Goal: Task Accomplishment & Management: Manage account settings

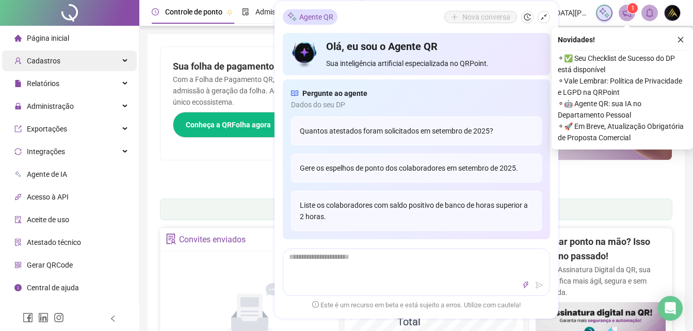
drag, startPoint x: 66, startPoint y: 77, endPoint x: 70, endPoint y: 67, distance: 11.6
click at [67, 77] on div "Relatórios" at bounding box center [69, 83] width 135 height 21
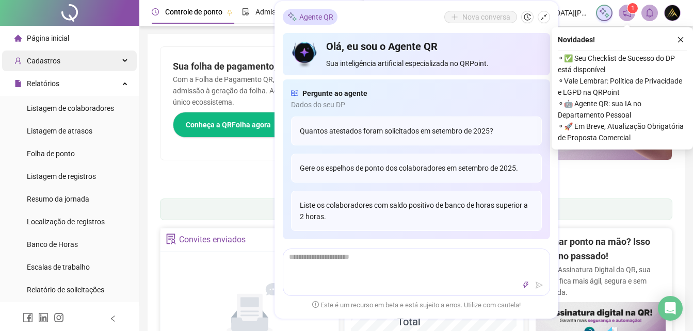
click at [73, 60] on div "Cadastros" at bounding box center [69, 61] width 135 height 21
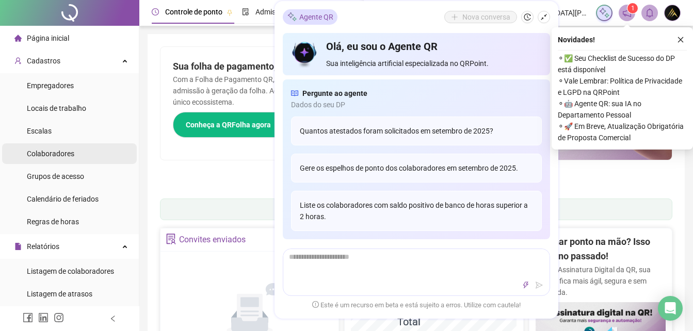
click at [66, 158] on span "Colaboradores" at bounding box center [50, 154] width 47 height 8
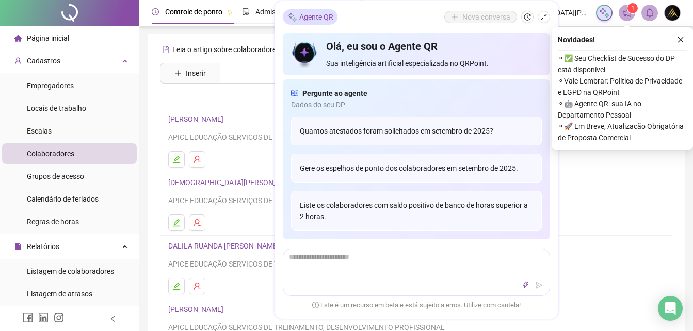
click at [678, 41] on icon "close" at bounding box center [680, 39] width 7 height 7
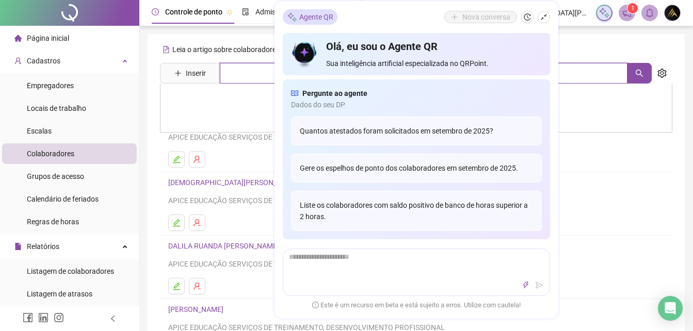
click at [238, 72] on input "text" at bounding box center [424, 73] width 408 height 21
type input "*******"
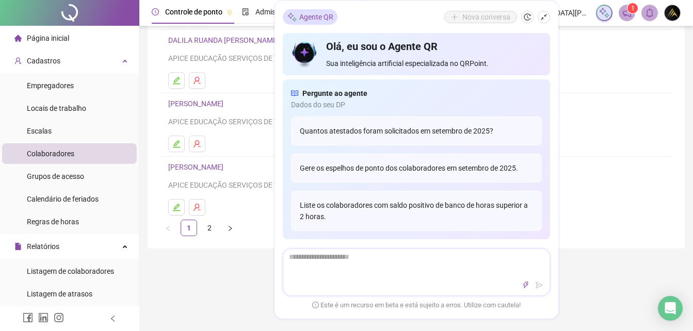
scroll to position [206, 0]
click at [540, 276] on div at bounding box center [416, 272] width 267 height 47
click at [542, 17] on icon "shrink" at bounding box center [543, 16] width 7 height 7
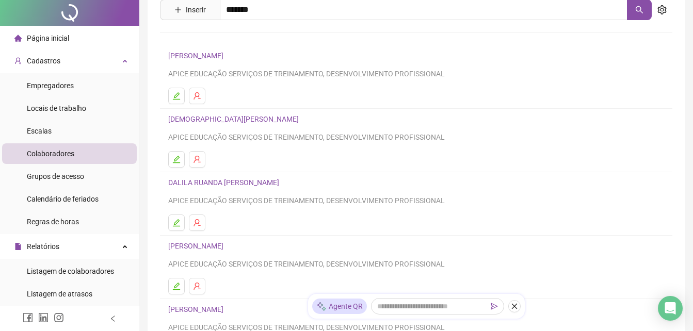
scroll to position [0, 0]
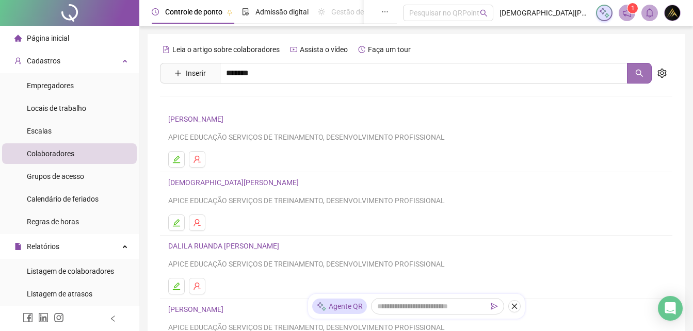
click at [641, 71] on icon "search" at bounding box center [639, 73] width 7 height 7
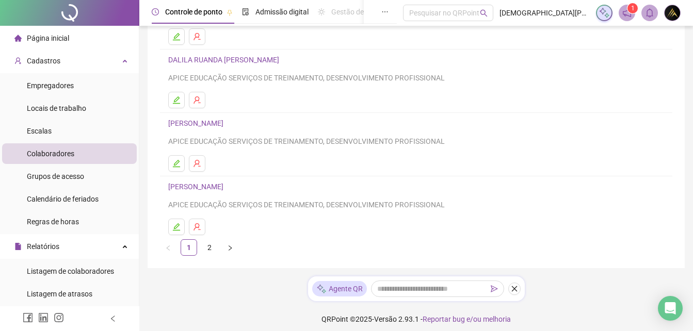
scroll to position [193, 0]
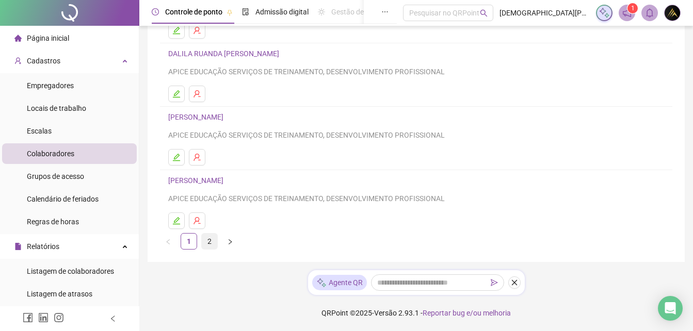
click at [211, 243] on link "2" at bounding box center [209, 241] width 15 height 15
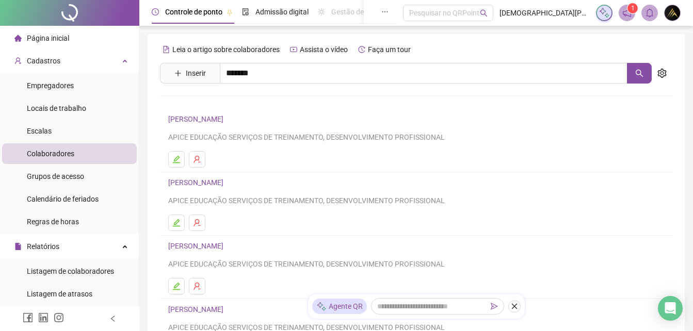
click at [210, 119] on link "[PERSON_NAME]" at bounding box center [197, 119] width 58 height 8
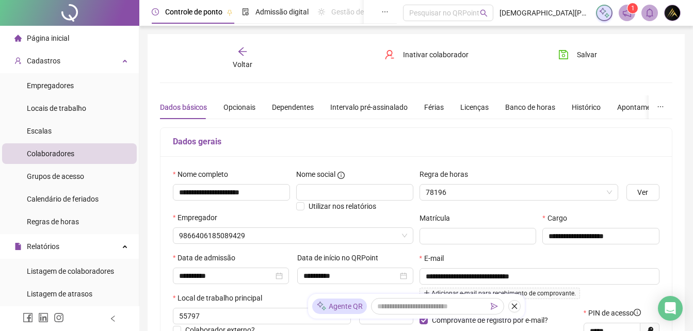
type input "**********"
click at [245, 58] on div "Voltar" at bounding box center [242, 58] width 78 height 24
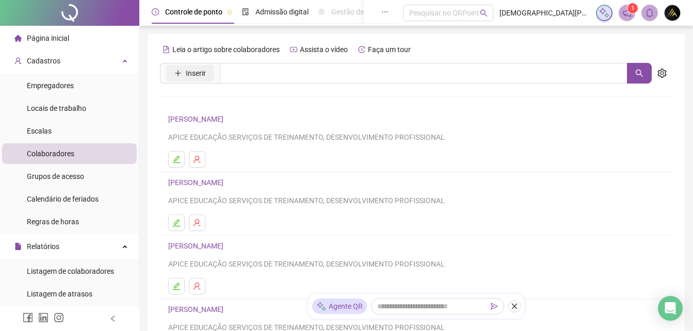
click at [189, 79] on button "Inserir" at bounding box center [190, 73] width 48 height 17
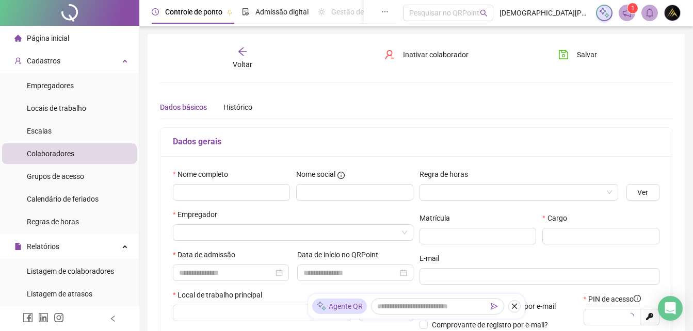
type input "*****"
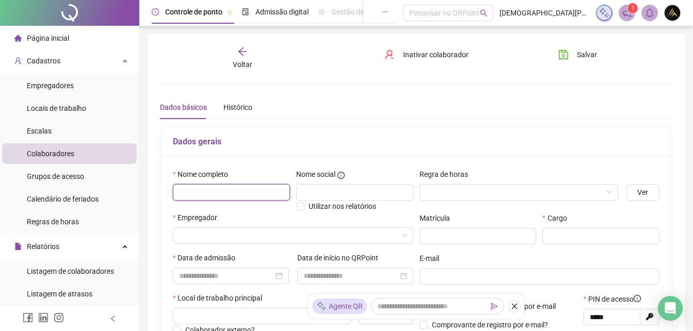
click at [216, 192] on input "text" at bounding box center [231, 192] width 117 height 17
paste input "**********"
type input "**********"
click at [446, 192] on input "search" at bounding box center [514, 192] width 177 height 15
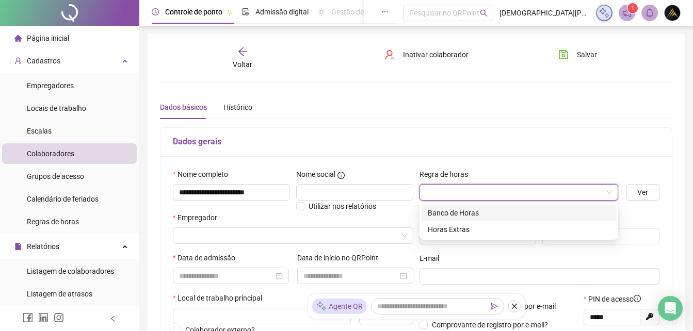
click at [458, 209] on div "Banco de Horas" at bounding box center [519, 212] width 182 height 11
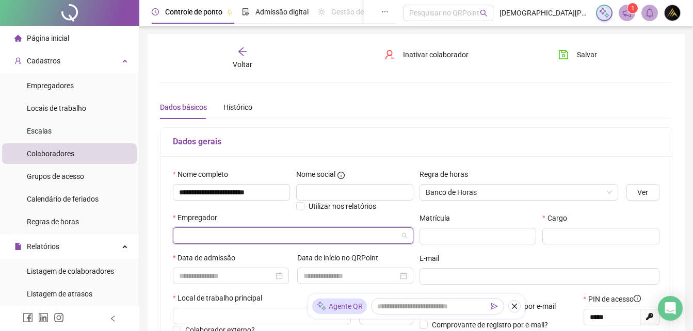
drag, startPoint x: 255, startPoint y: 242, endPoint x: 259, endPoint y: 229, distance: 13.1
click at [254, 238] on input "search" at bounding box center [288, 235] width 219 height 15
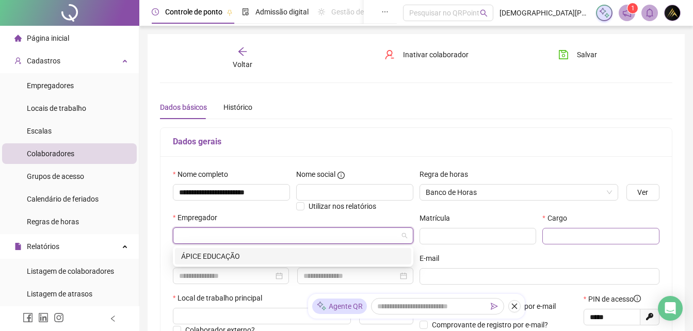
drag, startPoint x: 259, startPoint y: 260, endPoint x: 569, endPoint y: 231, distance: 311.5
click at [260, 259] on div "ÁPICE EDUCAÇÃO" at bounding box center [293, 256] width 224 height 11
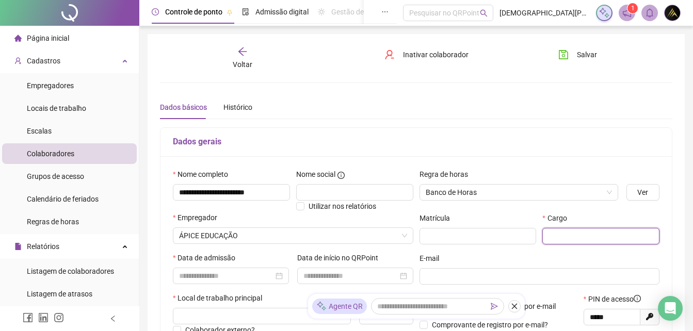
click at [592, 237] on input "text" at bounding box center [600, 236] width 117 height 17
click at [280, 281] on div at bounding box center [231, 275] width 104 height 11
type input "**********"
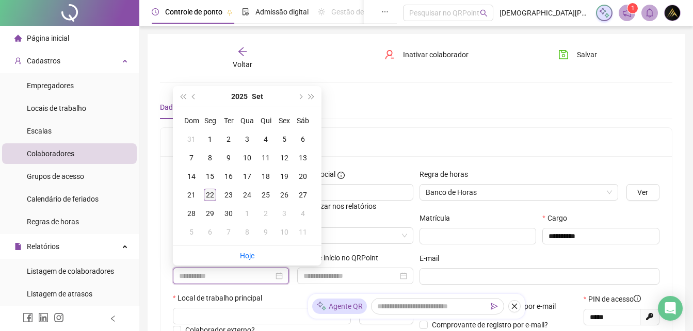
type input "**********"
click at [215, 196] on div "22" at bounding box center [210, 195] width 12 height 12
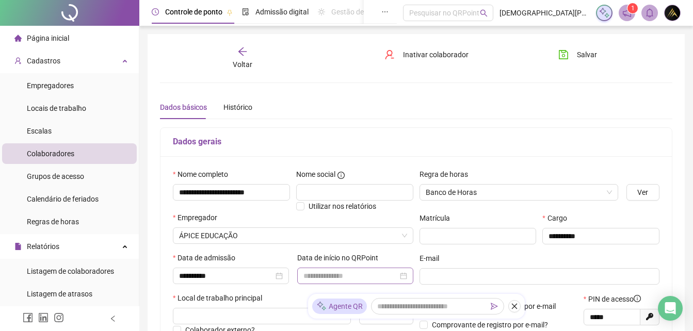
click at [403, 279] on div at bounding box center [355, 275] width 104 height 11
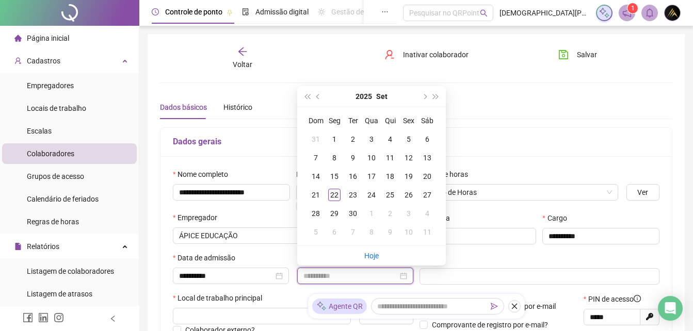
type input "**********"
drag, startPoint x: 335, startPoint y: 196, endPoint x: 342, endPoint y: 198, distance: 6.9
click at [336, 197] on div "22" at bounding box center [334, 195] width 12 height 12
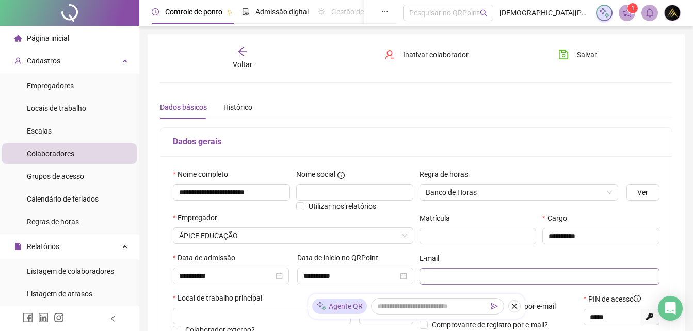
click at [448, 282] on span at bounding box center [540, 276] width 241 height 17
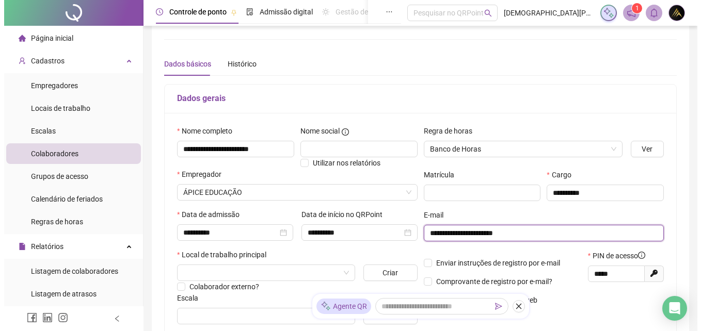
scroll to position [103, 0]
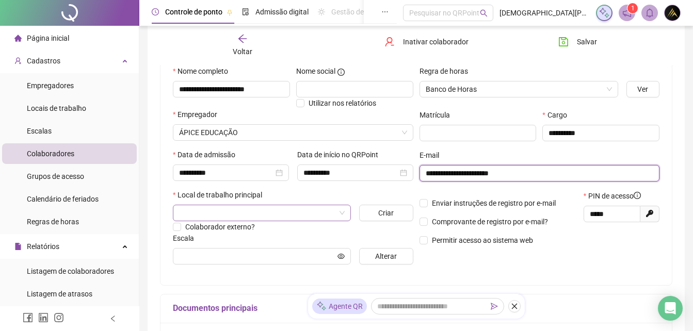
type input "**********"
click at [308, 211] on input "search" at bounding box center [257, 212] width 156 height 15
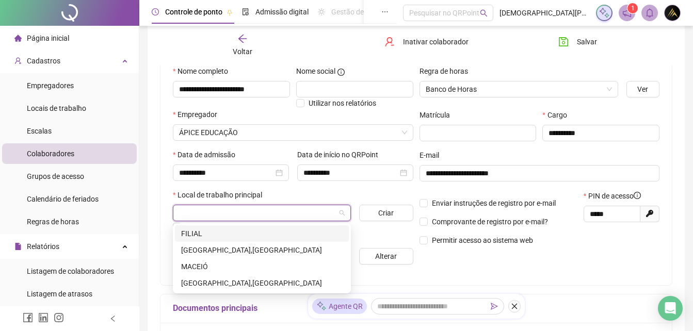
click at [224, 235] on div "FILIAL" at bounding box center [262, 233] width 162 height 11
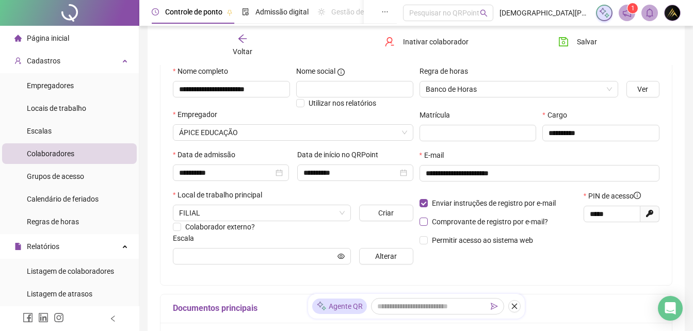
click at [428, 222] on span "Comprovante de registro por e-mail?" at bounding box center [490, 221] width 124 height 11
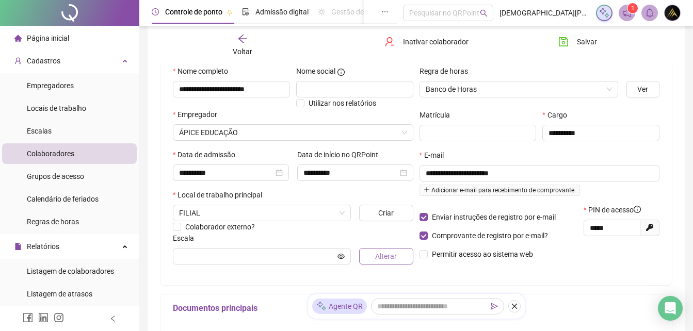
click at [391, 261] on span "Alterar" at bounding box center [386, 256] width 22 height 11
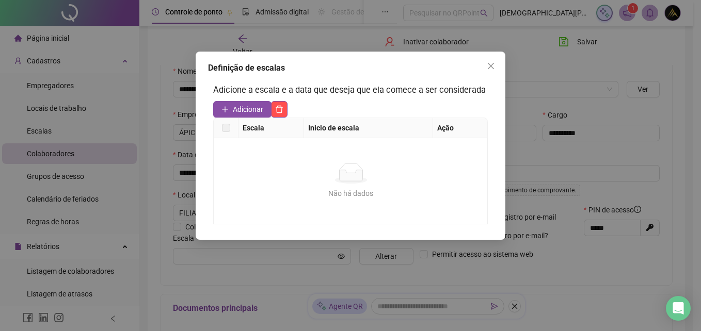
click at [242, 114] on span "Adicionar" at bounding box center [248, 109] width 30 height 11
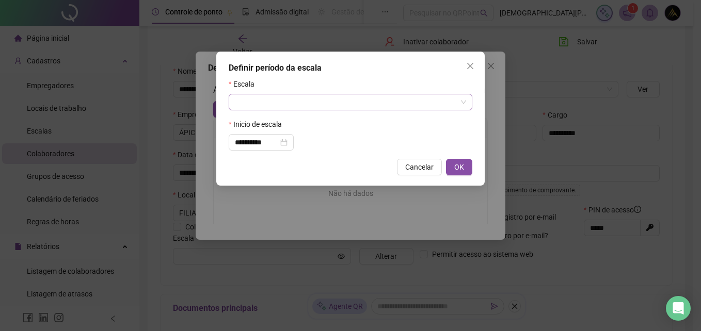
click at [285, 105] on input "search" at bounding box center [346, 101] width 222 height 15
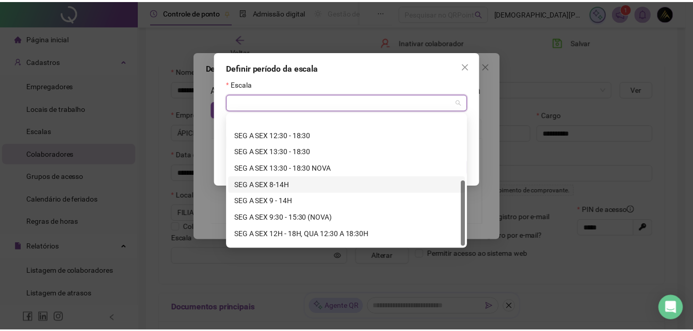
scroll to position [132, 0]
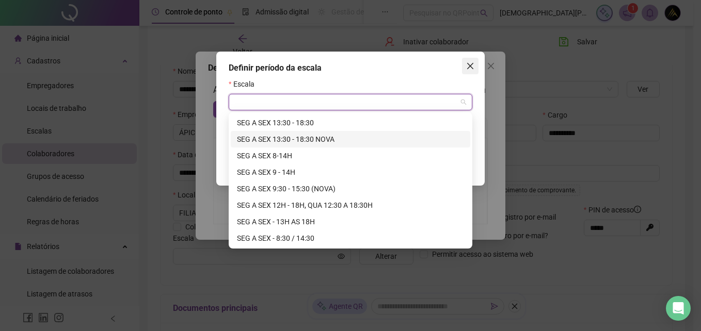
click at [467, 66] on icon "close" at bounding box center [470, 66] width 8 height 8
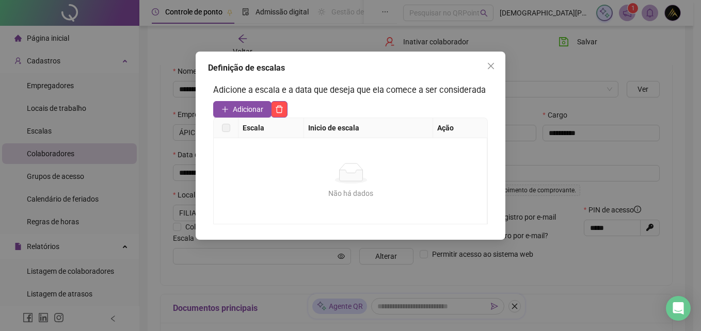
click at [489, 70] on button "Close" at bounding box center [491, 66] width 17 height 17
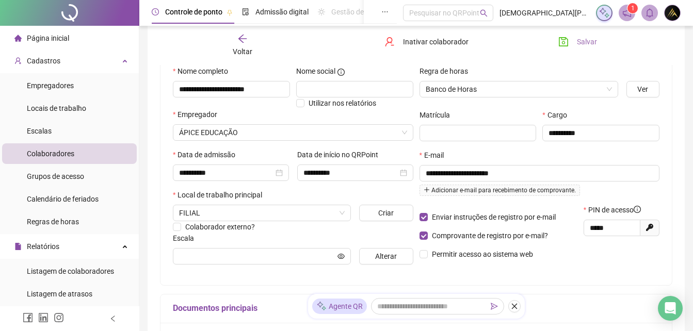
click at [580, 42] on span "Salvar" at bounding box center [587, 41] width 20 height 11
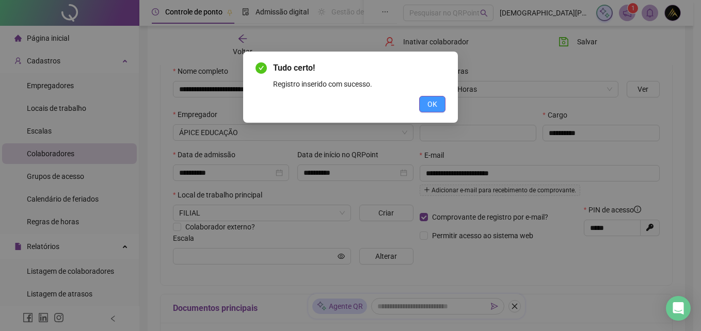
click at [431, 107] on span "OK" at bounding box center [432, 104] width 10 height 11
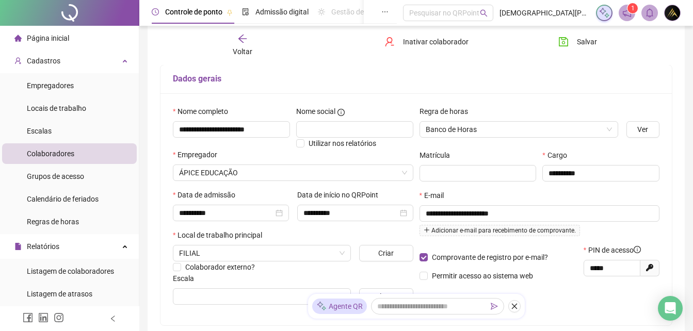
scroll to position [0, 0]
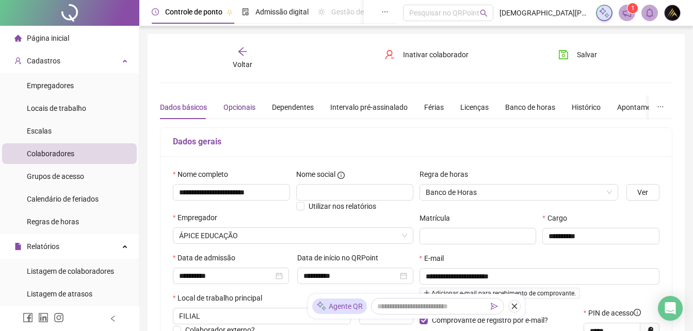
click at [232, 111] on div "Opcionais" at bounding box center [239, 107] width 32 height 11
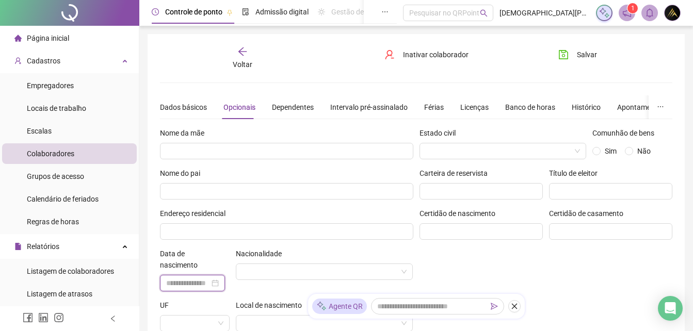
click at [195, 283] on input at bounding box center [187, 283] width 43 height 11
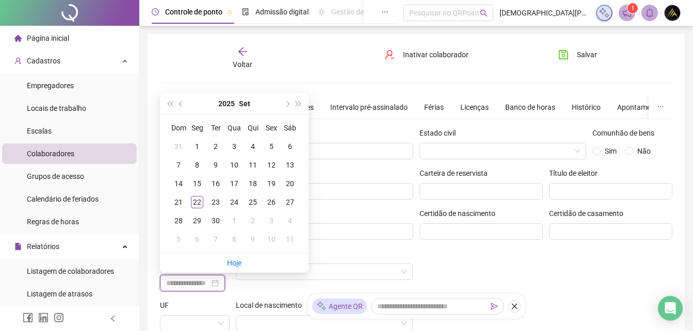
paste input "**********"
type input "**********"
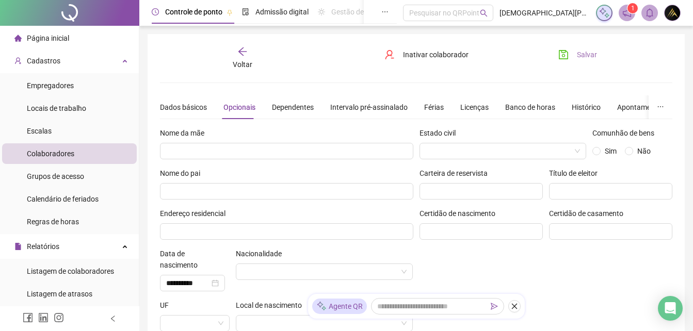
click at [583, 53] on span "Salvar" at bounding box center [587, 54] width 20 height 11
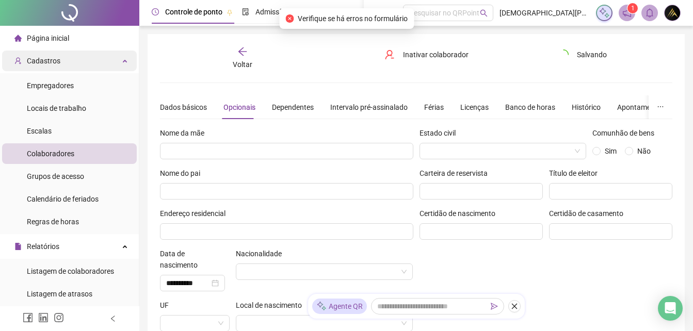
click at [117, 59] on div "Cadastros" at bounding box center [69, 61] width 135 height 21
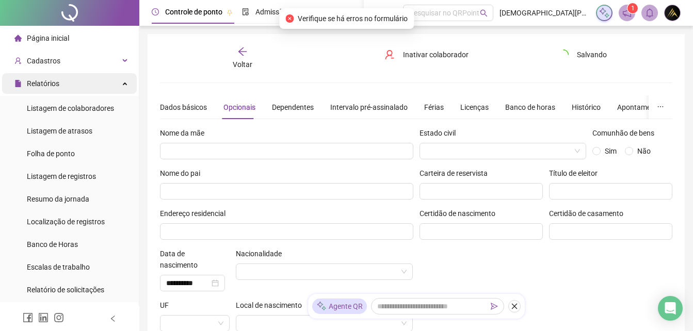
click at [118, 81] on div "Relatórios" at bounding box center [69, 83] width 135 height 21
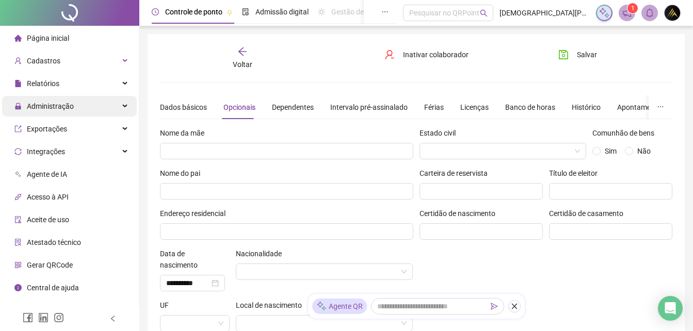
click at [118, 109] on div "Administração" at bounding box center [69, 106] width 135 height 21
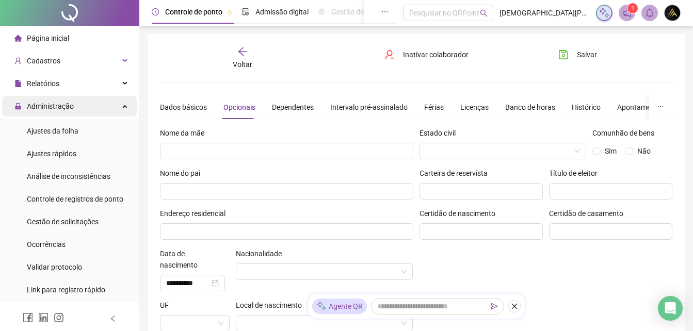
drag, startPoint x: 119, startPoint y: 106, endPoint x: 103, endPoint y: 97, distance: 18.7
click at [119, 106] on div "Administração" at bounding box center [69, 106] width 135 height 21
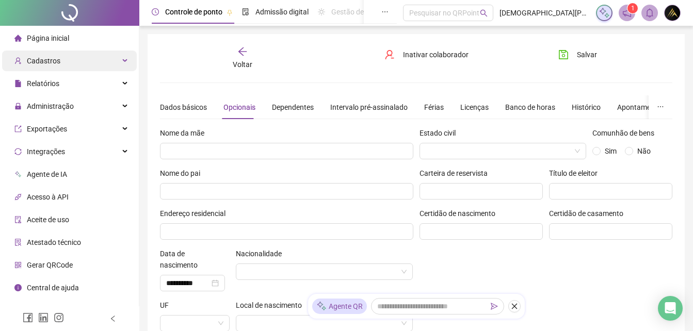
click at [98, 60] on div "Cadastros" at bounding box center [69, 61] width 135 height 21
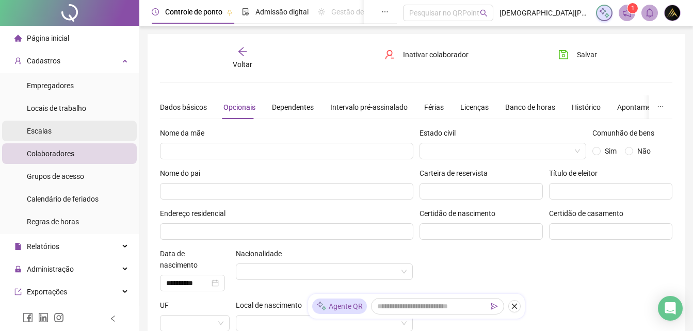
click at [66, 132] on li "Escalas" at bounding box center [69, 131] width 135 height 21
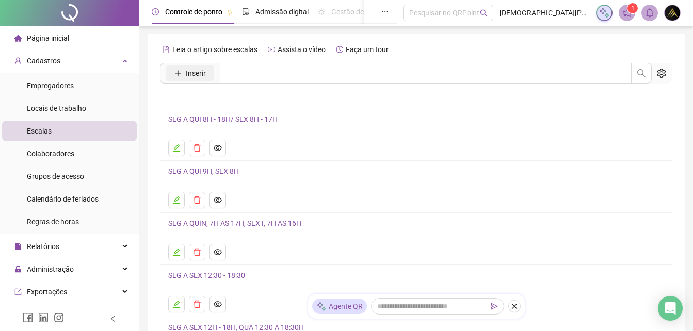
click at [191, 71] on span "Inserir" at bounding box center [196, 73] width 20 height 11
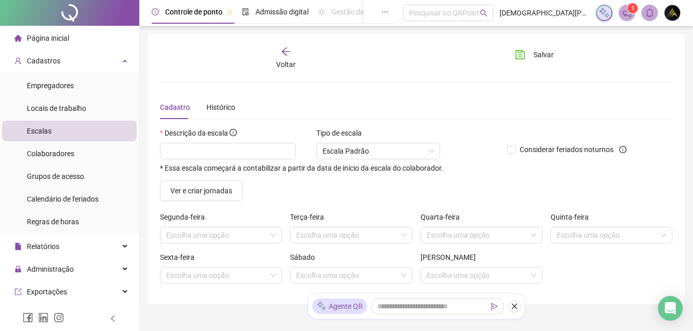
click at [283, 53] on icon "arrow-left" at bounding box center [286, 51] width 10 height 10
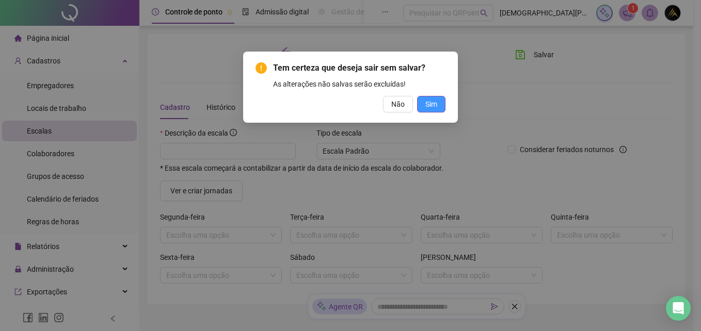
click at [440, 104] on button "Sim" at bounding box center [431, 104] width 28 height 17
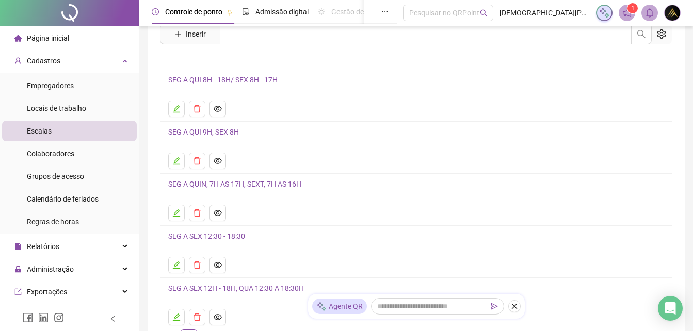
scroll to position [103, 0]
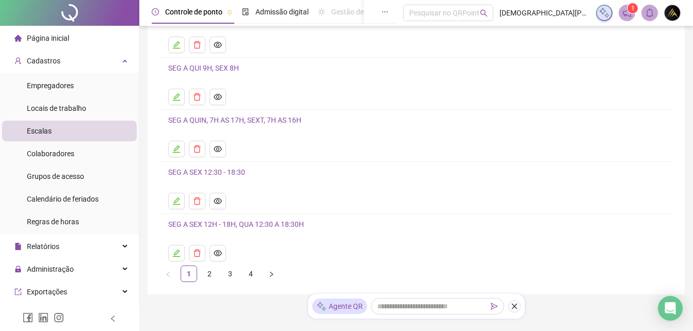
click at [208, 275] on link "2" at bounding box center [209, 273] width 15 height 15
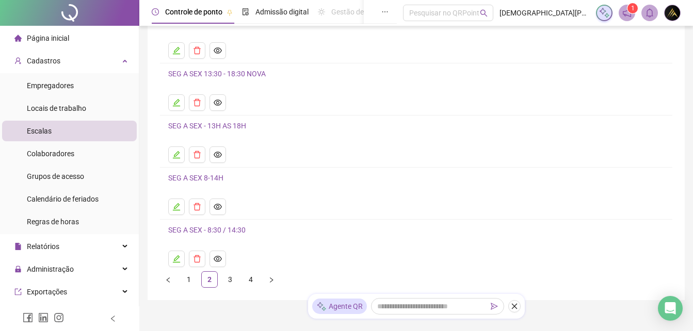
scroll to position [136, 0]
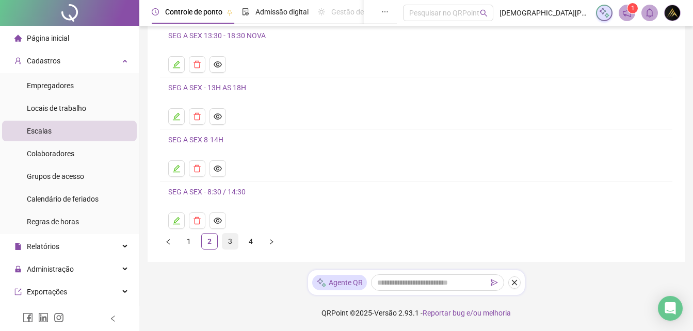
click at [233, 243] on link "3" at bounding box center [229, 241] width 15 height 15
click at [253, 244] on link "4" at bounding box center [250, 241] width 15 height 15
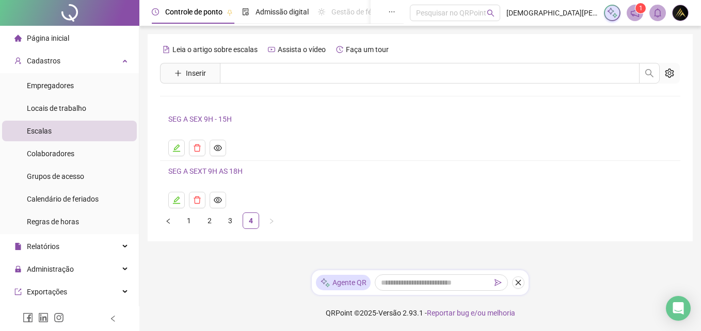
click at [200, 61] on div "Leia o artigo sobre escalas Assista o vídeo Faça um tour Inserir Nenhum resulta…" at bounding box center [420, 135] width 520 height 188
click at [200, 71] on span "Inserir" at bounding box center [196, 73] width 20 height 11
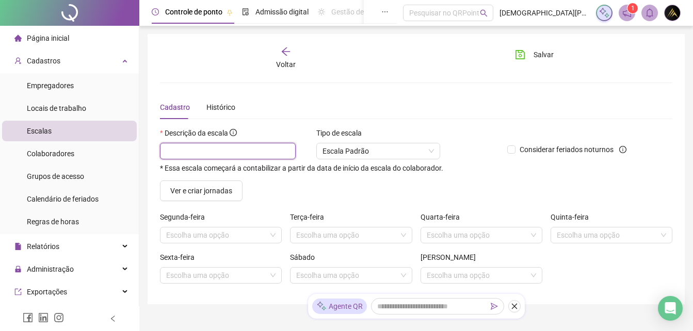
click at [241, 155] on input "text" at bounding box center [228, 151] width 136 height 17
type input "**********"
click at [228, 189] on span "Ver e criar jornadas" at bounding box center [201, 190] width 62 height 11
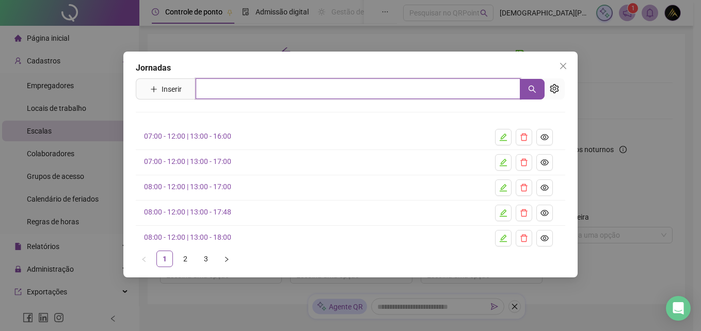
click at [218, 93] on input "text" at bounding box center [358, 88] width 325 height 21
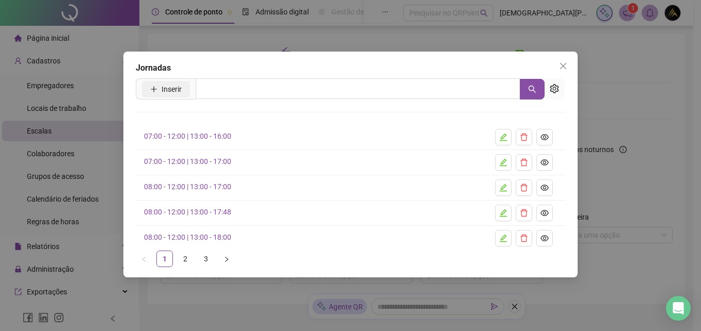
click at [156, 90] on icon "plus" at bounding box center [153, 89] width 7 height 7
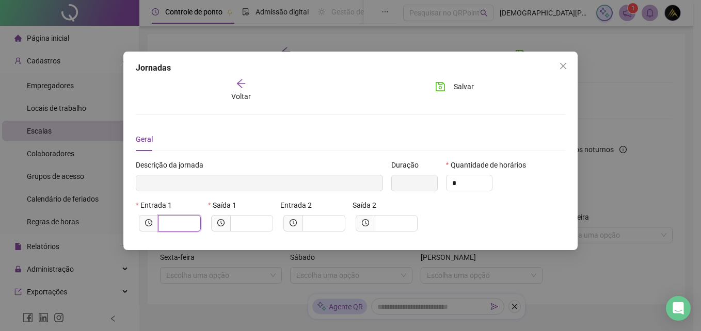
click at [171, 222] on input "text" at bounding box center [178, 223] width 28 height 11
type input "*****"
type input "*"
type input "******"
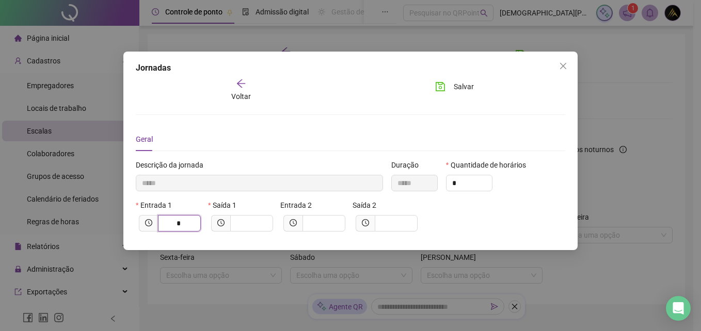
type input "**"
type input "********"
type input "****"
type input "*********"
type input "*****"
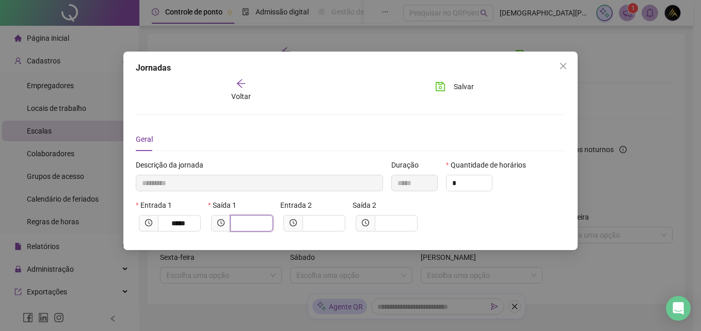
click at [247, 226] on input "text" at bounding box center [250, 223] width 28 height 11
type input "*********"
type input "*"
type input "**********"
type input "**"
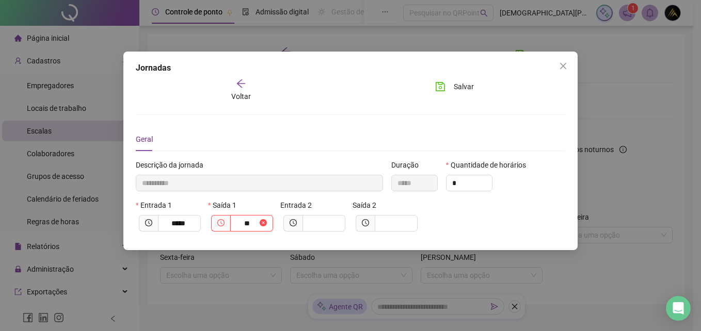
type input "**********"
type input "*****"
type input "****"
type input "**********"
type input "*****"
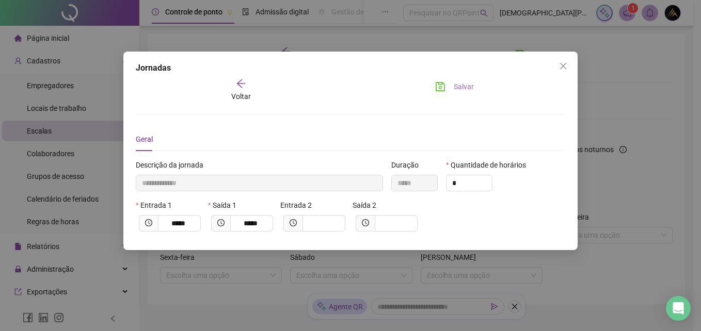
click at [474, 92] on button "Salvar" at bounding box center [454, 86] width 54 height 17
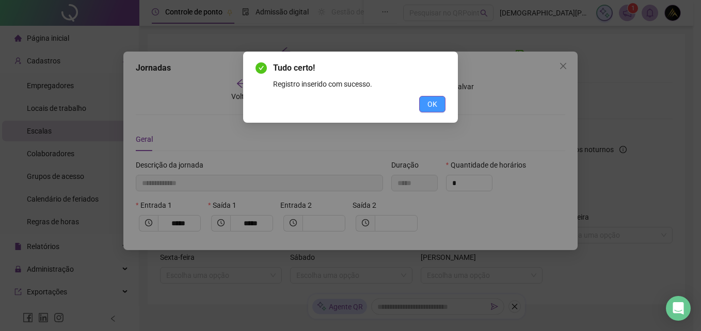
click at [435, 106] on span "OK" at bounding box center [432, 104] width 10 height 11
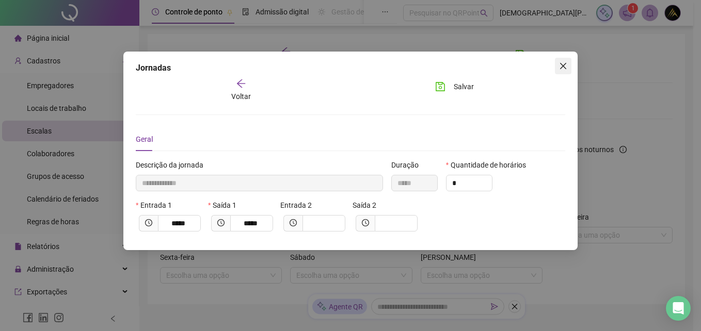
drag, startPoint x: 462, startPoint y: 86, endPoint x: 566, endPoint y: 59, distance: 107.8
click at [462, 87] on span "Salvar" at bounding box center [464, 86] width 20 height 11
click at [565, 70] on icon "close" at bounding box center [563, 66] width 8 height 8
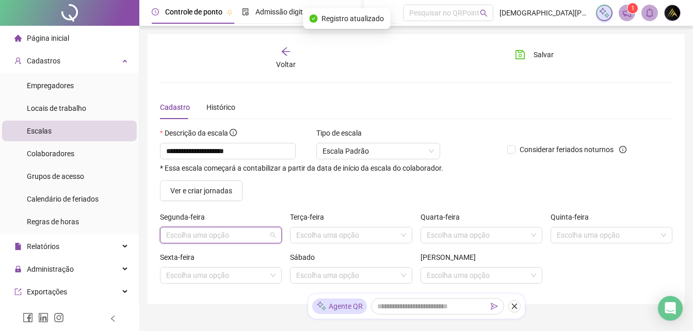
click at [190, 230] on input "search" at bounding box center [216, 235] width 100 height 15
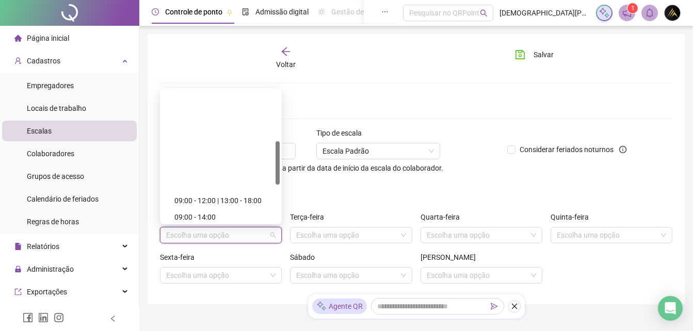
scroll to position [206, 0]
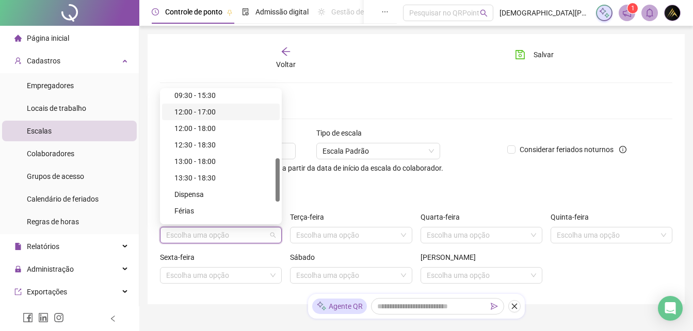
click at [223, 111] on div "12:00 - 17:00" at bounding box center [223, 111] width 99 height 11
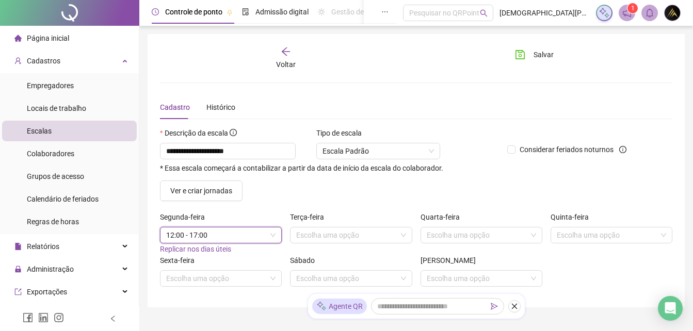
click at [214, 248] on span "Replicar nos dias úteis" at bounding box center [195, 249] width 71 height 8
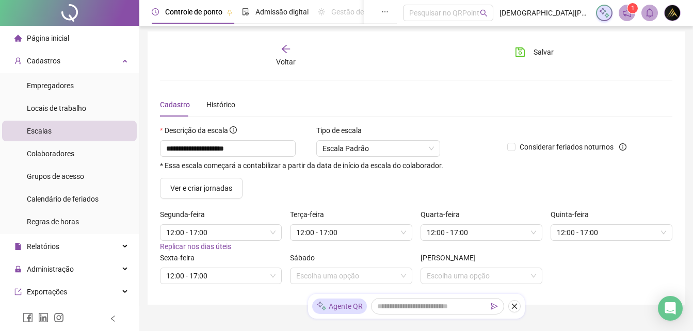
scroll to position [0, 0]
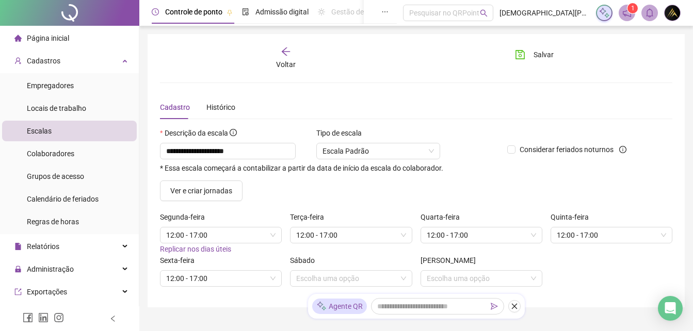
drag, startPoint x: 537, startPoint y: 59, endPoint x: 533, endPoint y: 64, distance: 6.2
click at [533, 63] on div "Salvar" at bounding box center [546, 58] width 87 height 24
click at [532, 52] on button "Salvar" at bounding box center [534, 54] width 54 height 17
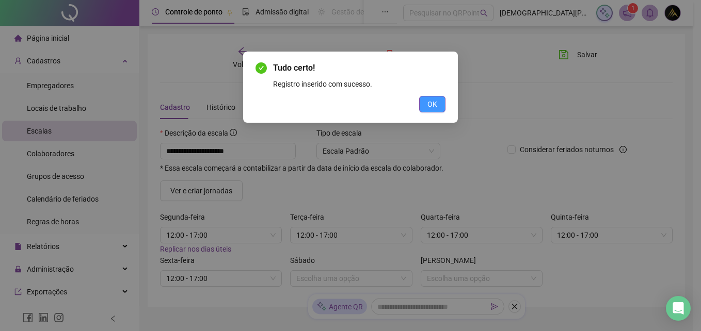
click at [424, 107] on button "OK" at bounding box center [432, 104] width 26 height 17
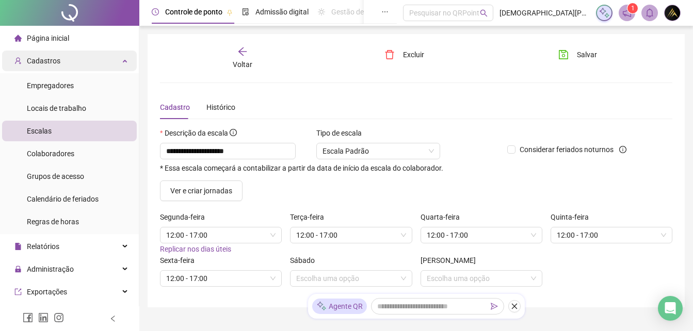
click at [69, 64] on div "Cadastros" at bounding box center [69, 61] width 135 height 21
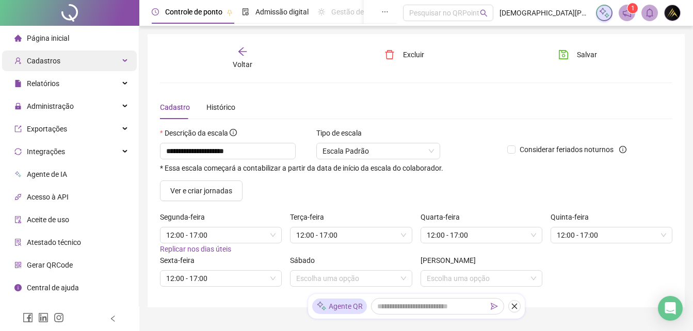
click at [81, 55] on div "Cadastros" at bounding box center [69, 61] width 135 height 21
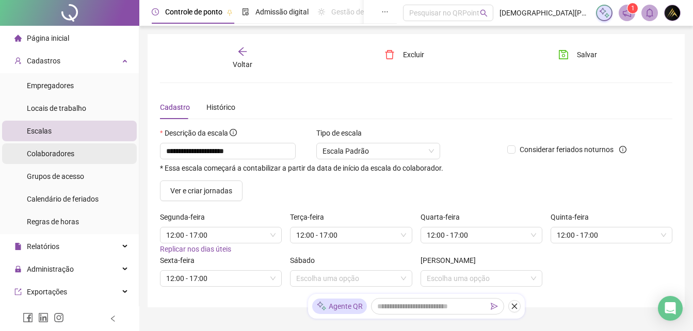
click at [72, 150] on span "Colaboradores" at bounding box center [50, 154] width 47 height 8
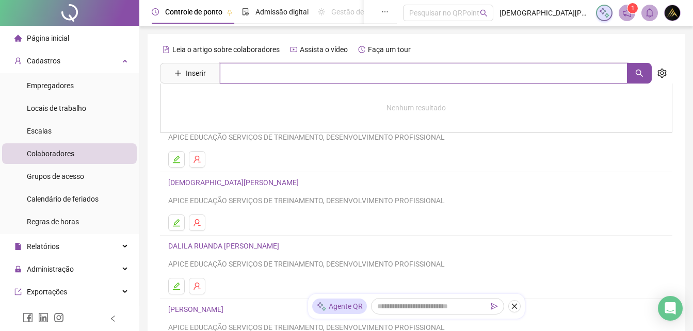
click at [244, 76] on input "text" at bounding box center [424, 73] width 408 height 21
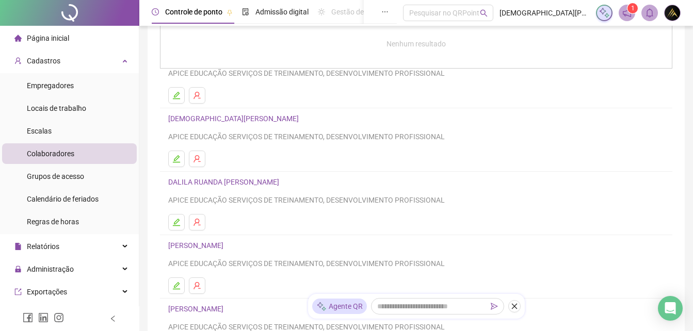
scroll to position [193, 0]
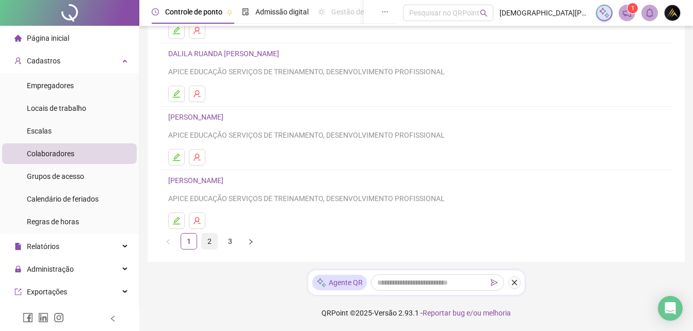
type input "**"
click at [209, 243] on link "2" at bounding box center [209, 241] width 15 height 15
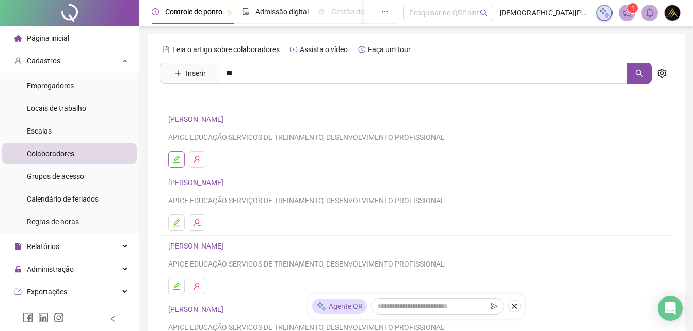
click at [178, 161] on button "button" at bounding box center [176, 159] width 17 height 17
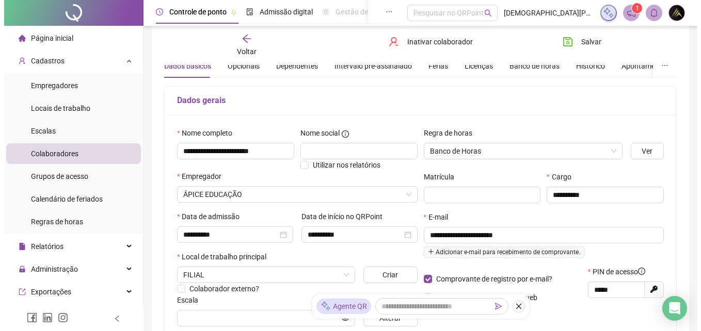
scroll to position [155, 0]
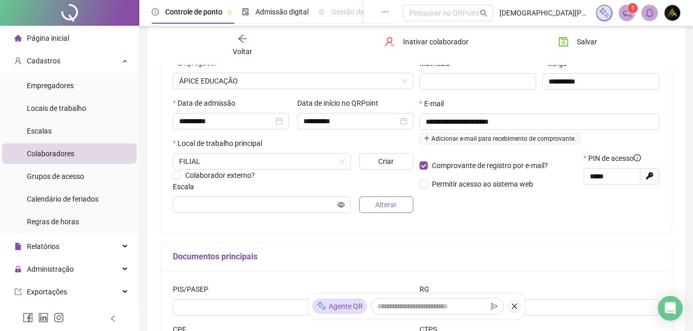
click at [388, 209] on span "Alterar" at bounding box center [386, 204] width 22 height 11
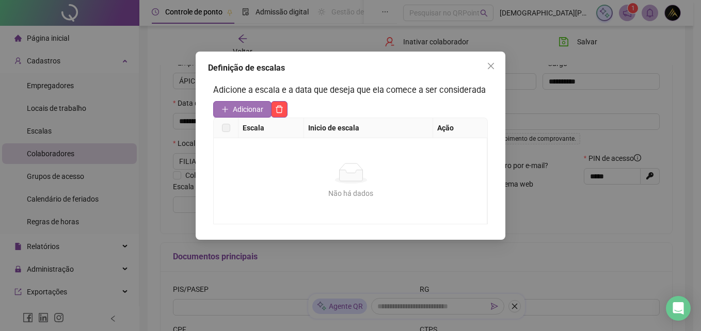
click at [231, 111] on button "Adicionar" at bounding box center [242, 109] width 58 height 17
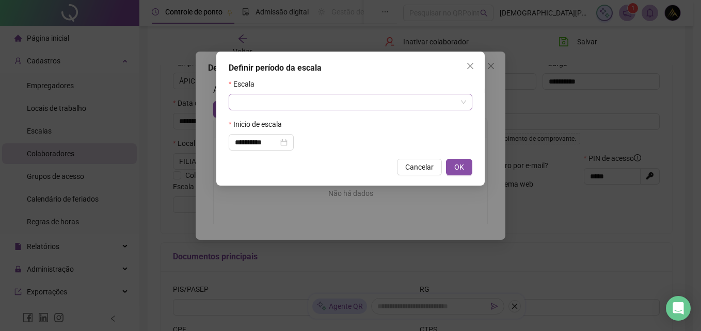
click at [268, 103] on input "search" at bounding box center [346, 101] width 222 height 15
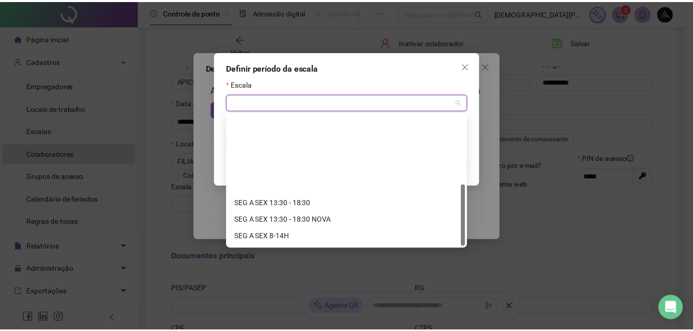
scroll to position [149, 0]
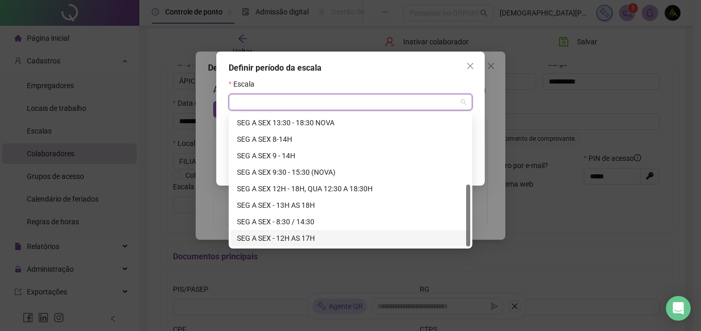
click at [321, 238] on div "SEG A SEX - 12H AS 17H" at bounding box center [350, 238] width 227 height 11
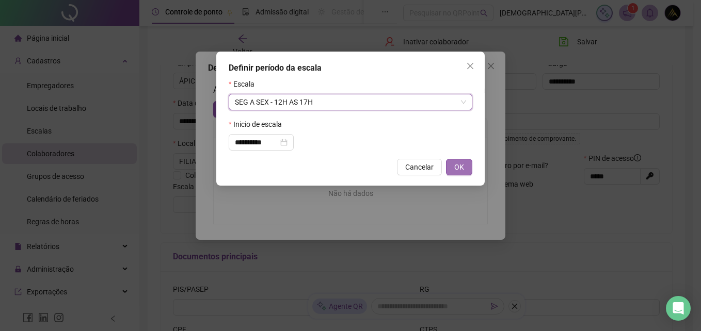
click at [466, 168] on button "OK" at bounding box center [459, 167] width 26 height 17
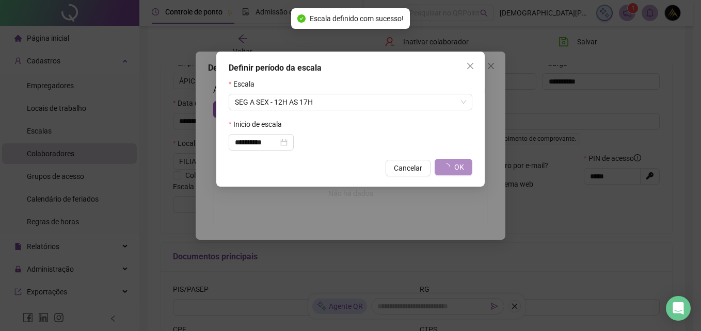
type input "**********"
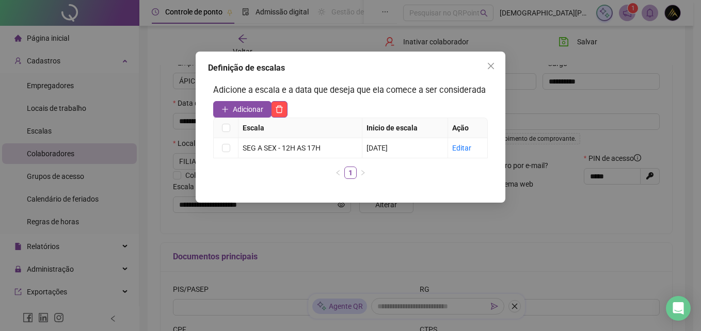
drag, startPoint x: 491, startPoint y: 66, endPoint x: 510, endPoint y: 59, distance: 20.6
click at [496, 66] on span "Close" at bounding box center [491, 66] width 17 height 8
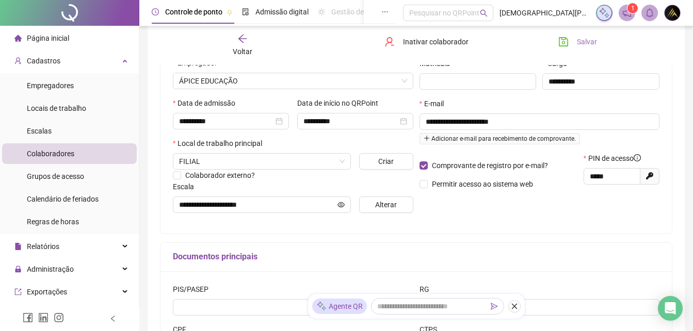
drag, startPoint x: 583, startPoint y: 38, endPoint x: 467, endPoint y: 83, distance: 124.3
click at [583, 39] on span "Salvar" at bounding box center [587, 41] width 20 height 11
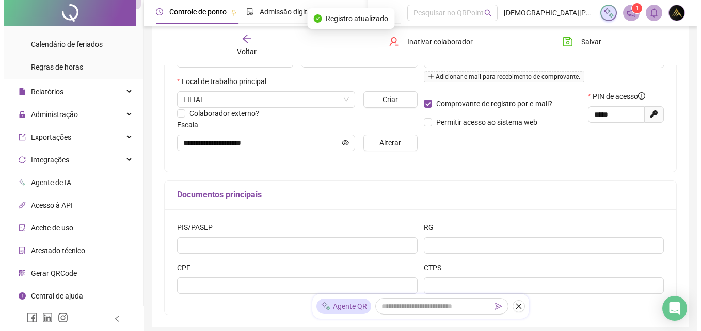
scroll to position [282, 0]
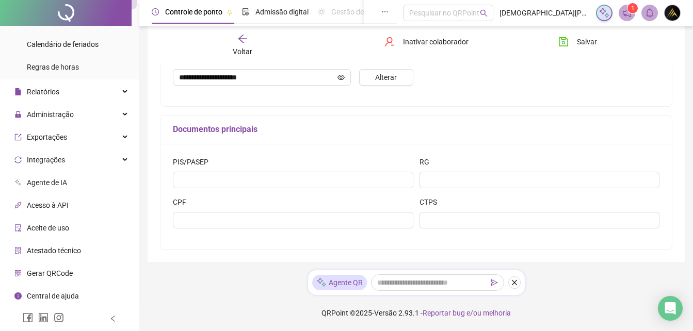
click at [58, 228] on span "Aceite de uso" at bounding box center [48, 228] width 42 height 8
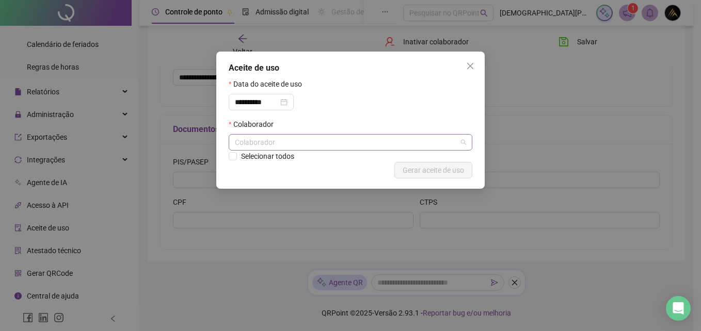
click at [314, 141] on div "Colaborador" at bounding box center [351, 142] width 244 height 17
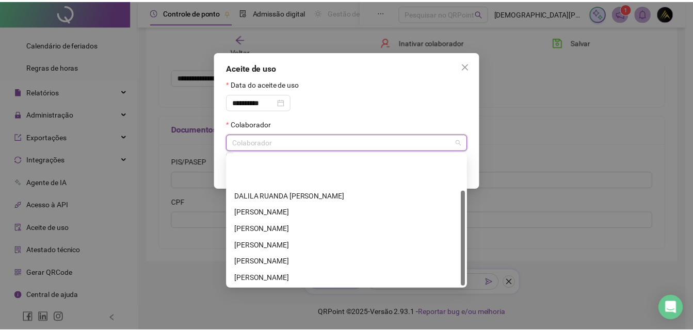
scroll to position [50, 0]
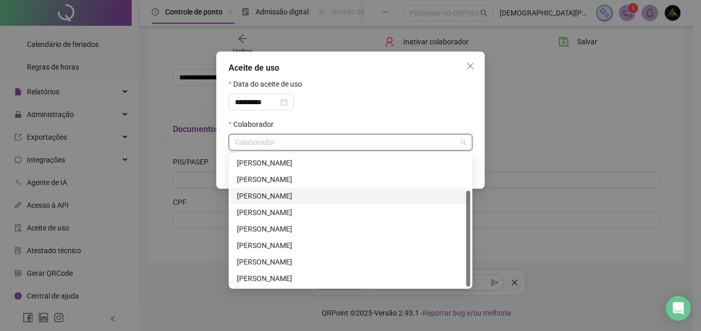
click at [281, 190] on div "[PERSON_NAME]" at bounding box center [350, 195] width 227 height 11
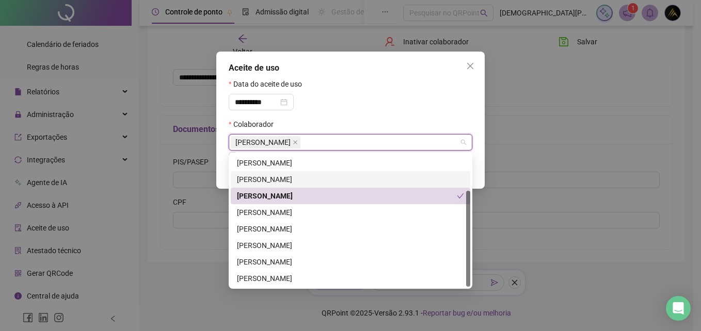
click at [434, 186] on div "[PERSON_NAME]" at bounding box center [350, 179] width 239 height 17
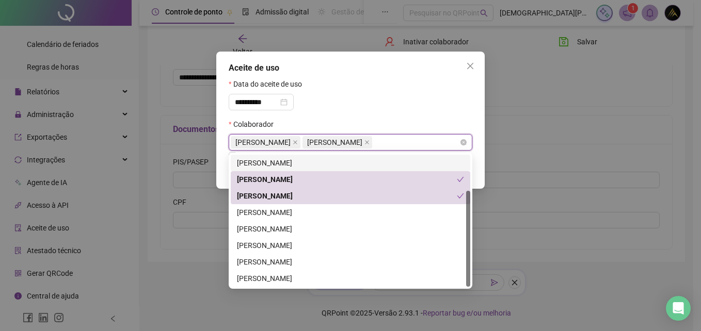
click at [370, 144] on icon "close" at bounding box center [366, 142] width 5 height 5
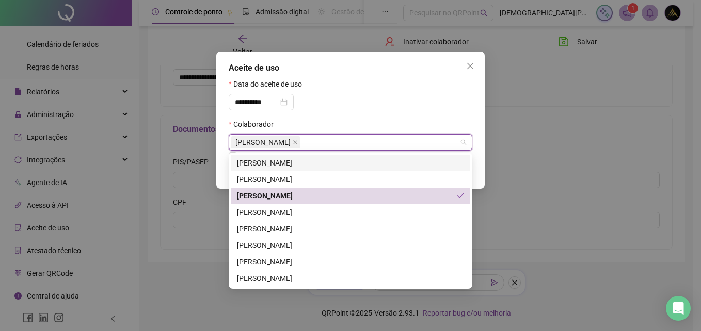
click at [609, 146] on div "**********" at bounding box center [350, 165] width 701 height 331
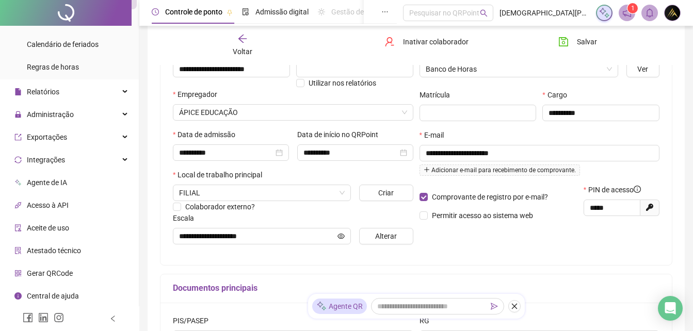
scroll to position [127, 0]
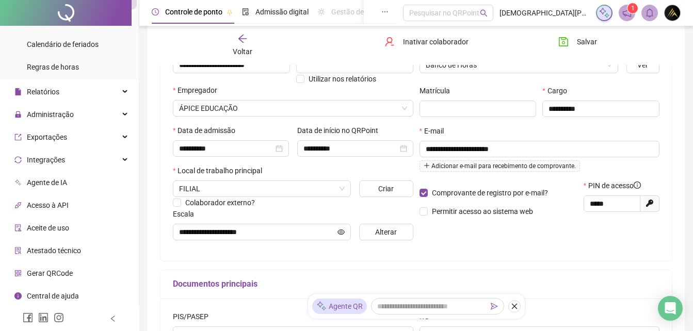
click at [62, 227] on span "Aceite de uso" at bounding box center [48, 228] width 42 height 8
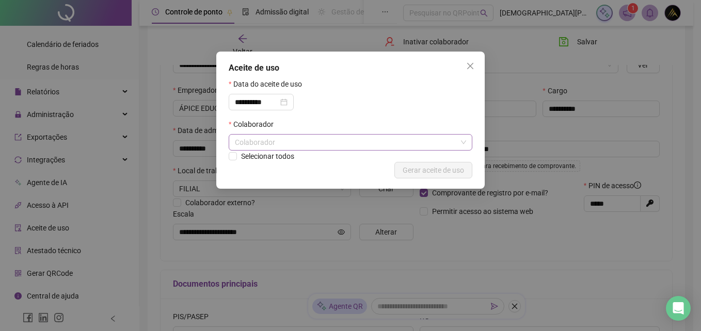
click at [291, 139] on div "Colaborador" at bounding box center [351, 142] width 244 height 17
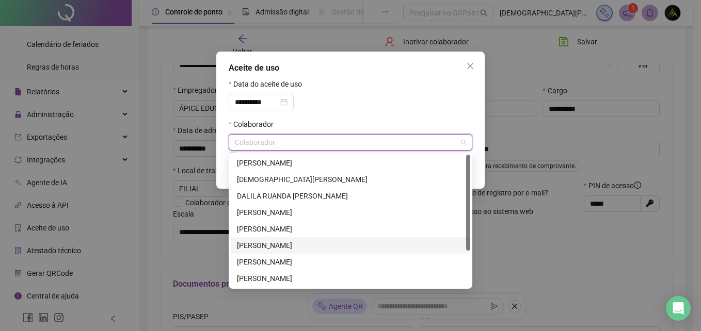
click at [280, 244] on div "[PERSON_NAME]" at bounding box center [350, 245] width 227 height 11
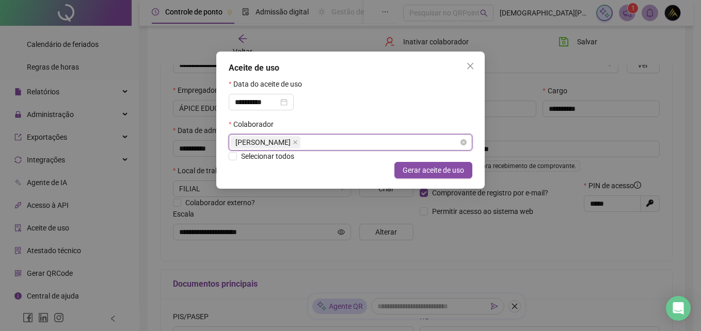
click at [360, 142] on div "[PERSON_NAME]" at bounding box center [351, 142] width 244 height 17
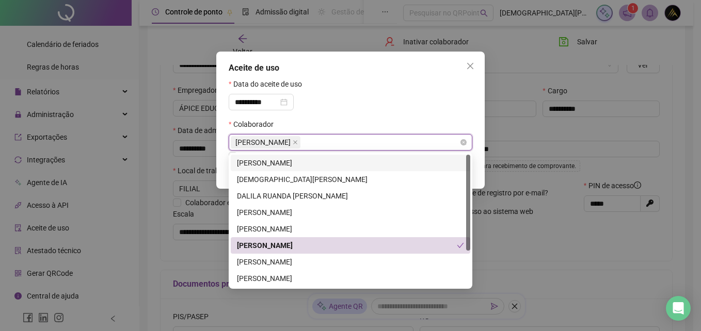
click at [360, 142] on div "[PERSON_NAME]" at bounding box center [351, 142] width 244 height 17
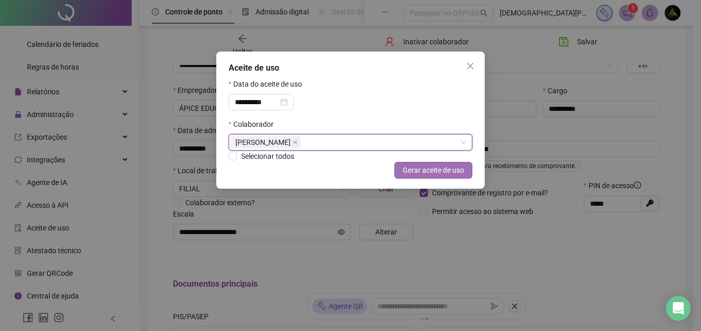
click at [452, 169] on span "Gerar aceite de uso" at bounding box center [433, 170] width 61 height 11
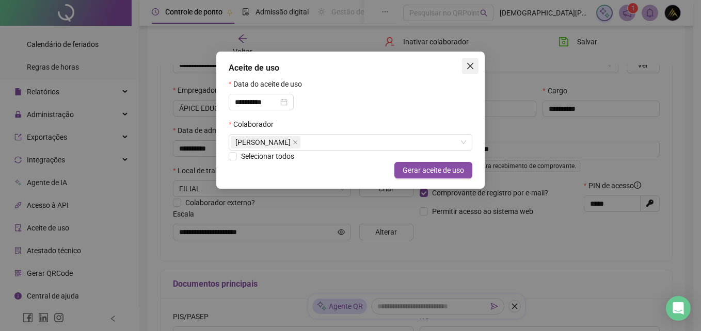
drag, startPoint x: 472, startPoint y: 65, endPoint x: 418, endPoint y: 2, distance: 83.1
click at [472, 63] on icon "close" at bounding box center [470, 66] width 8 height 8
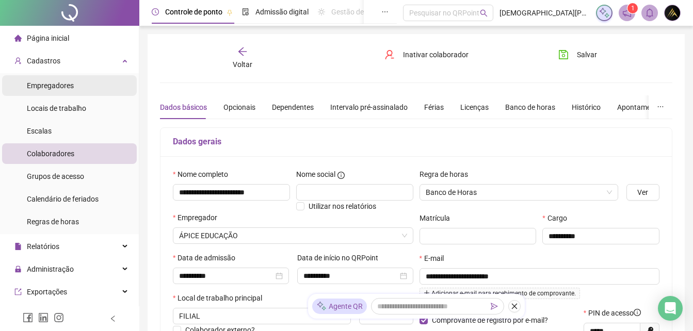
click at [65, 82] on span "Empregadores" at bounding box center [50, 86] width 47 height 8
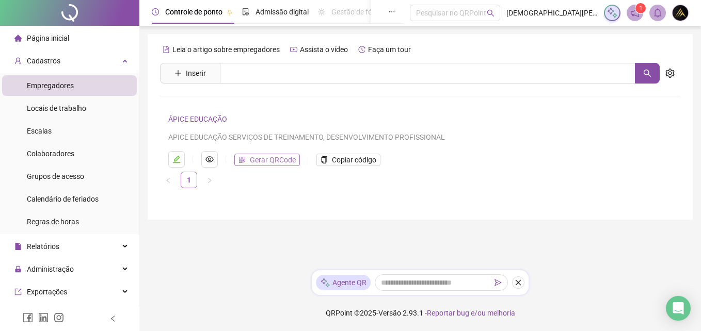
click at [285, 158] on span "Gerar QRCode" at bounding box center [273, 159] width 46 height 11
click at [346, 158] on span "Copiar código" at bounding box center [354, 159] width 44 height 11
